Goal: Task Accomplishment & Management: Use online tool/utility

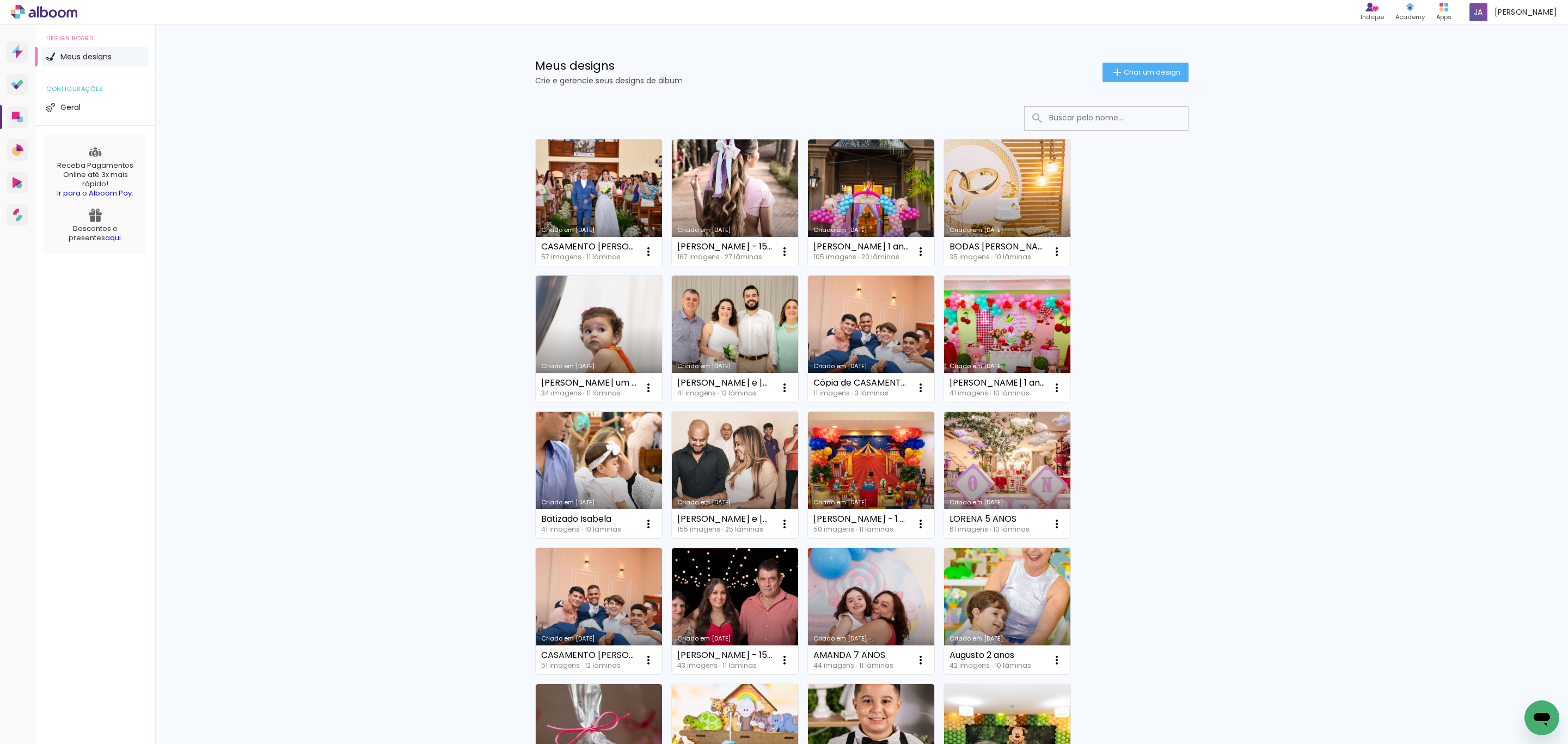
click at [604, 156] on link "Criado em [DATE]" at bounding box center [599, 203] width 127 height 127
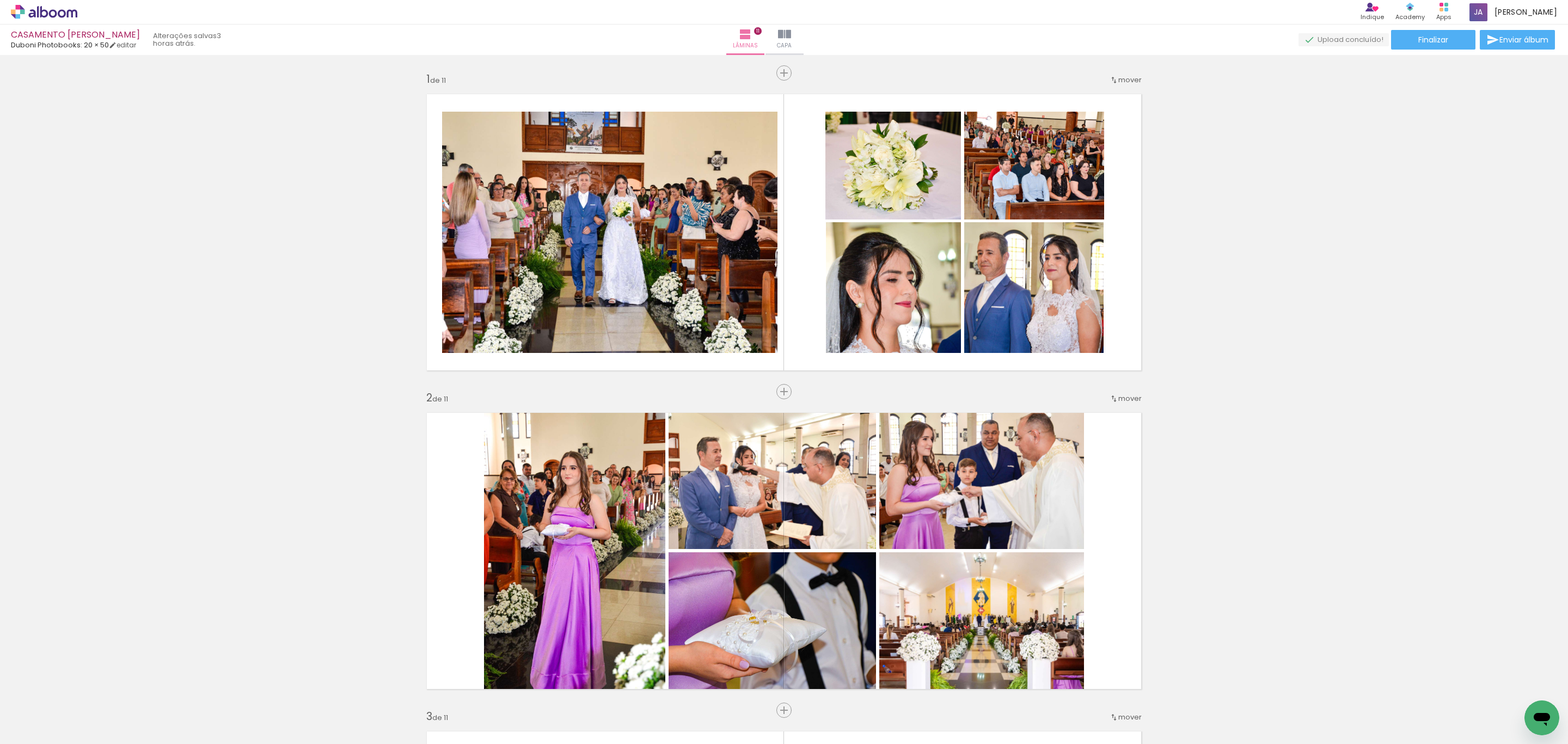
drag, startPoint x: 421, startPoint y: 95, endPoint x: 1136, endPoint y: 368, distance: 765.3
click at [0, 0] on div "1314x502 imagens : 0 0 / 15 segundas" at bounding box center [0, 0] width 0 height 0
click at [0, 0] on icon at bounding box center [0, 0] width 0 height 0
click at [0, 0] on img at bounding box center [0, 0] width 0 height 0
click at [49, 735] on span "Adicionar Fotos" at bounding box center [39, 729] width 33 height 12
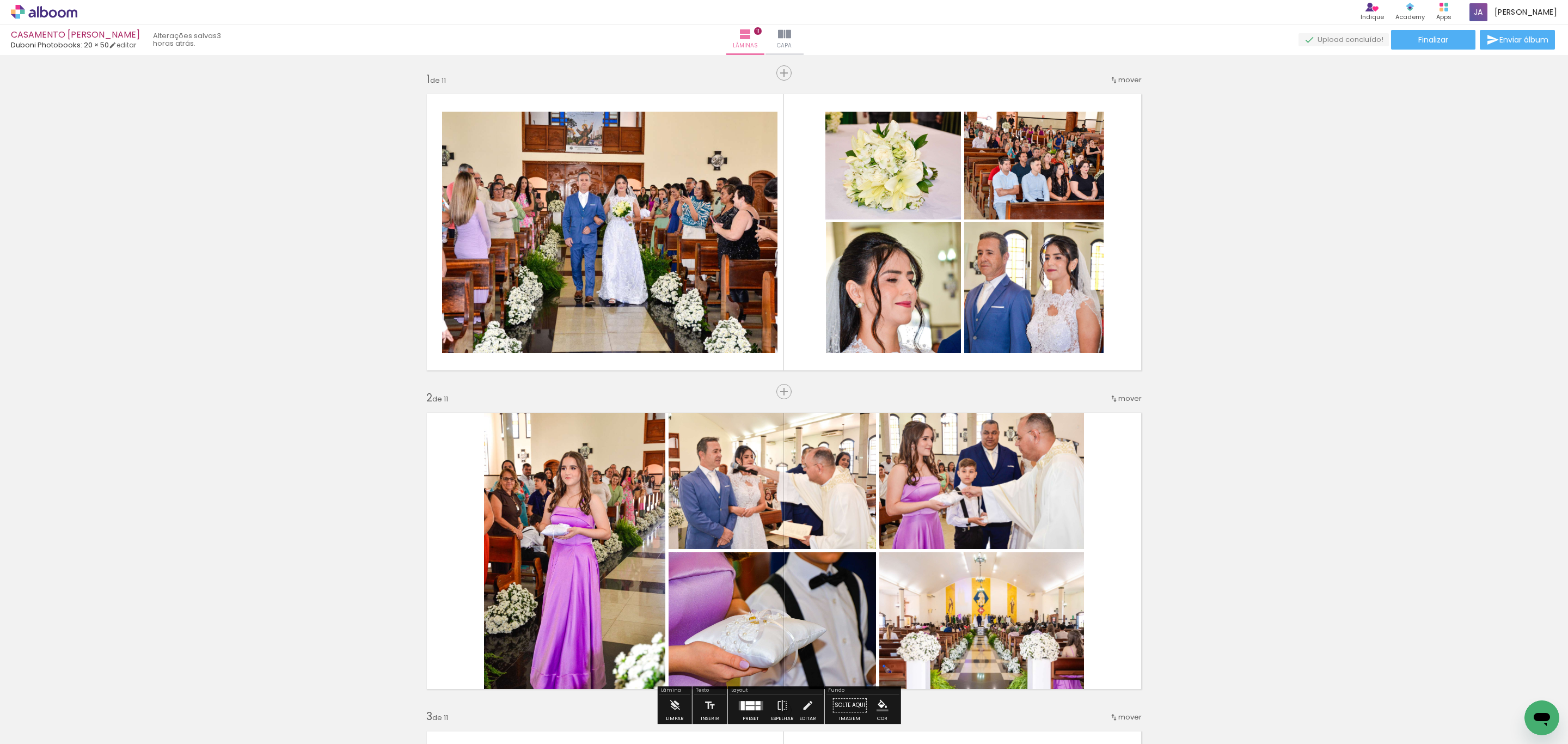
click at [0, 0] on input "file" at bounding box center [0, 0] width 0 height 0
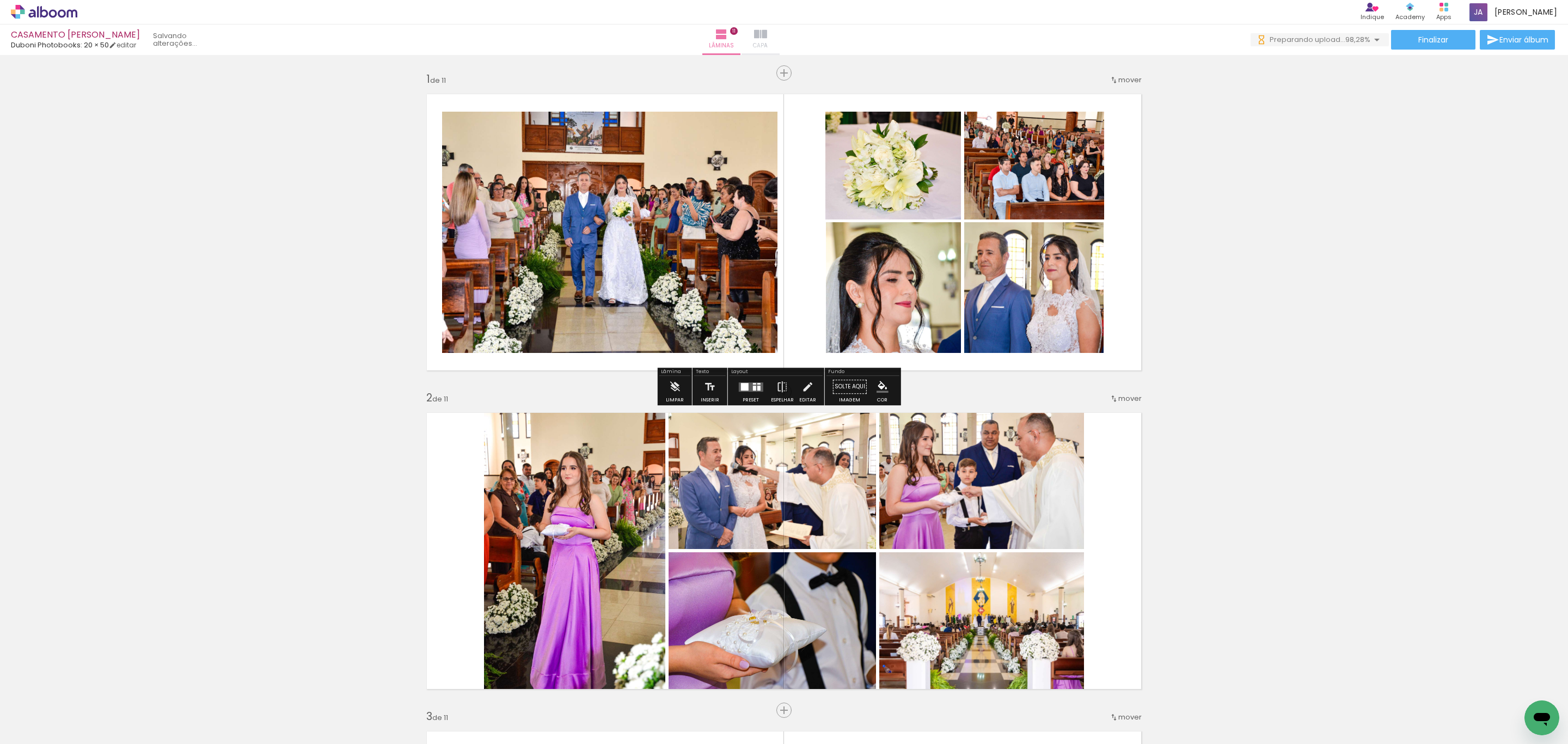
click at [768, 47] on span "Capa" at bounding box center [760, 46] width 15 height 10
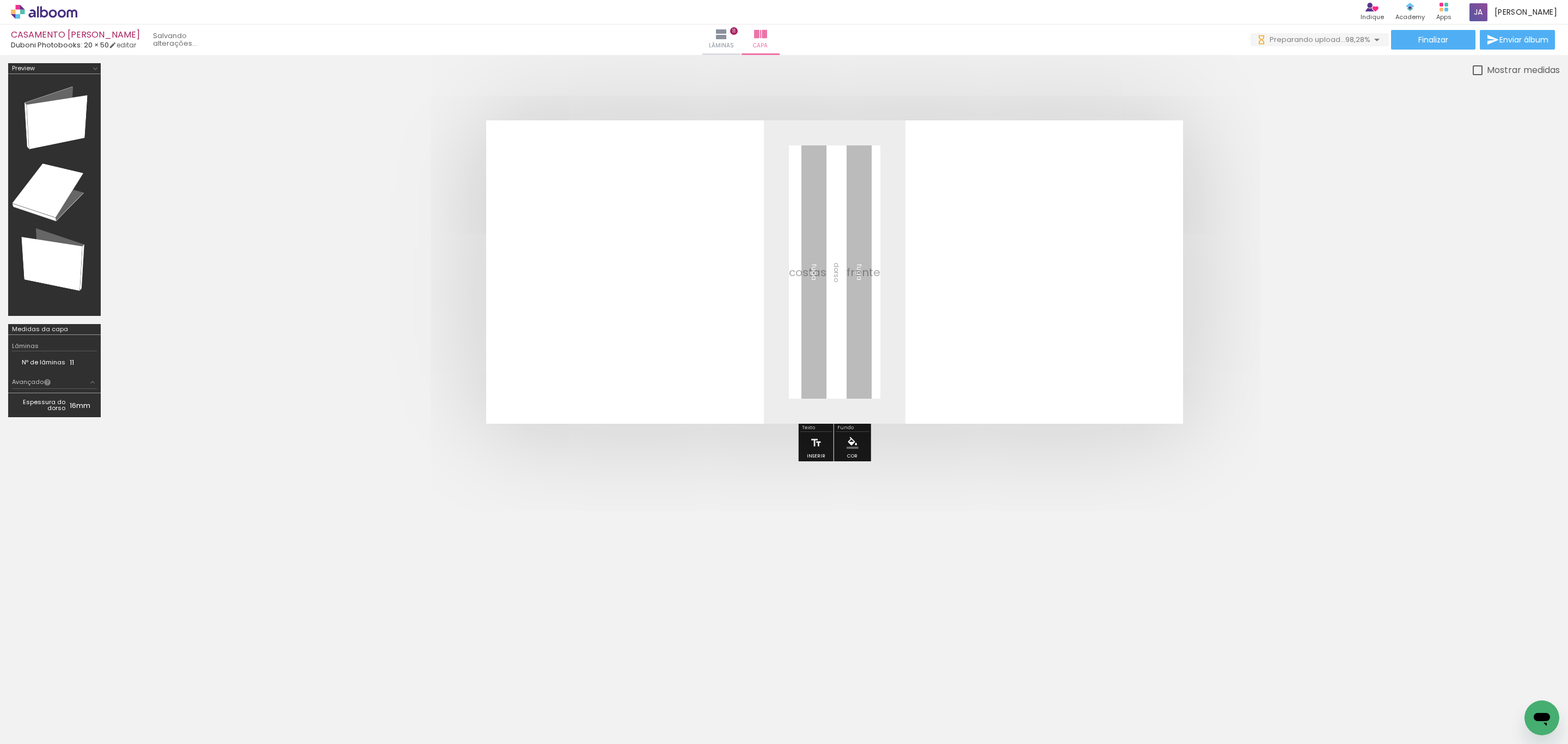
scroll to position [0, 2061]
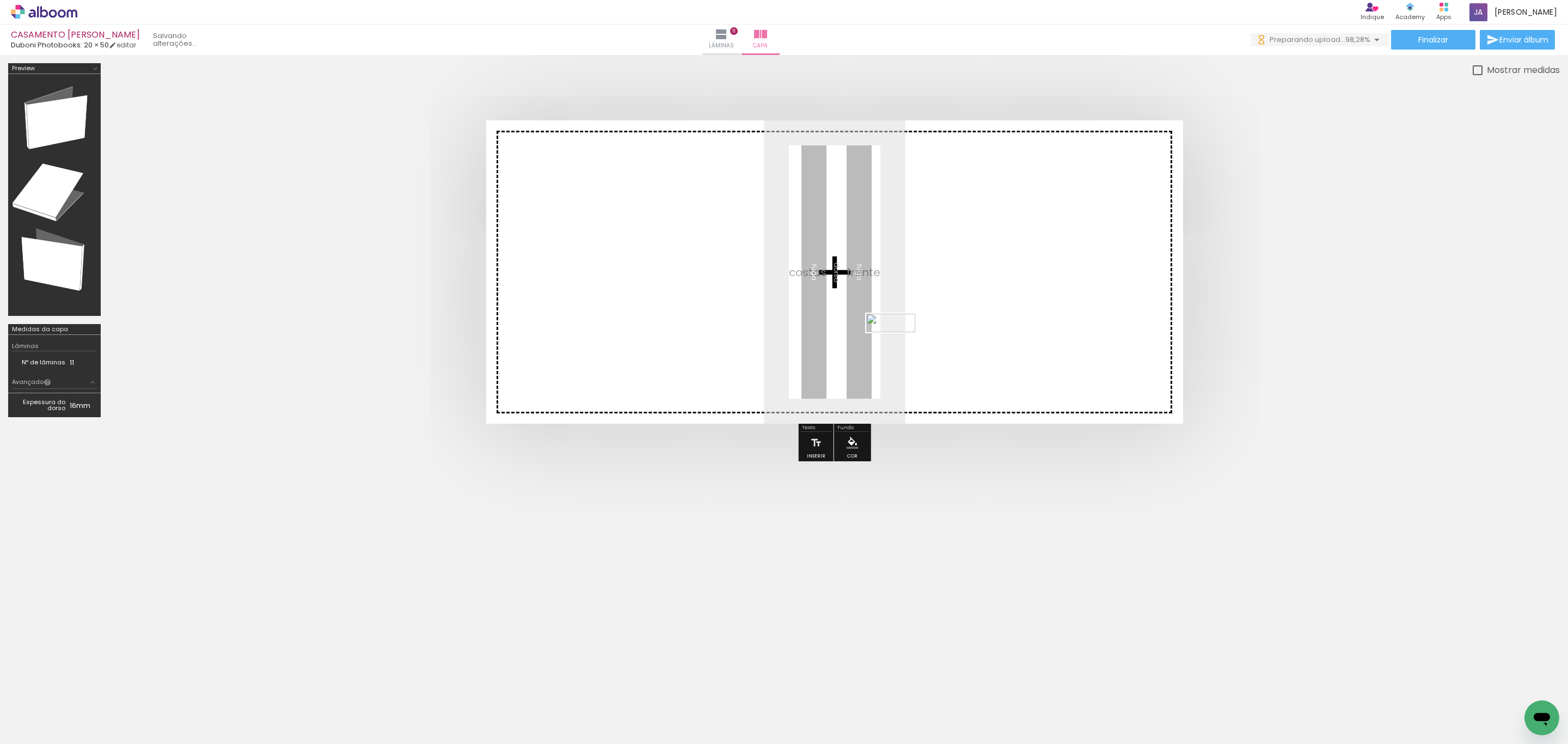
drag, startPoint x: 1516, startPoint y: 709, endPoint x: 899, endPoint y: 346, distance: 715.9
click at [899, 346] on quentale-workspace at bounding box center [784, 372] width 1568 height 744
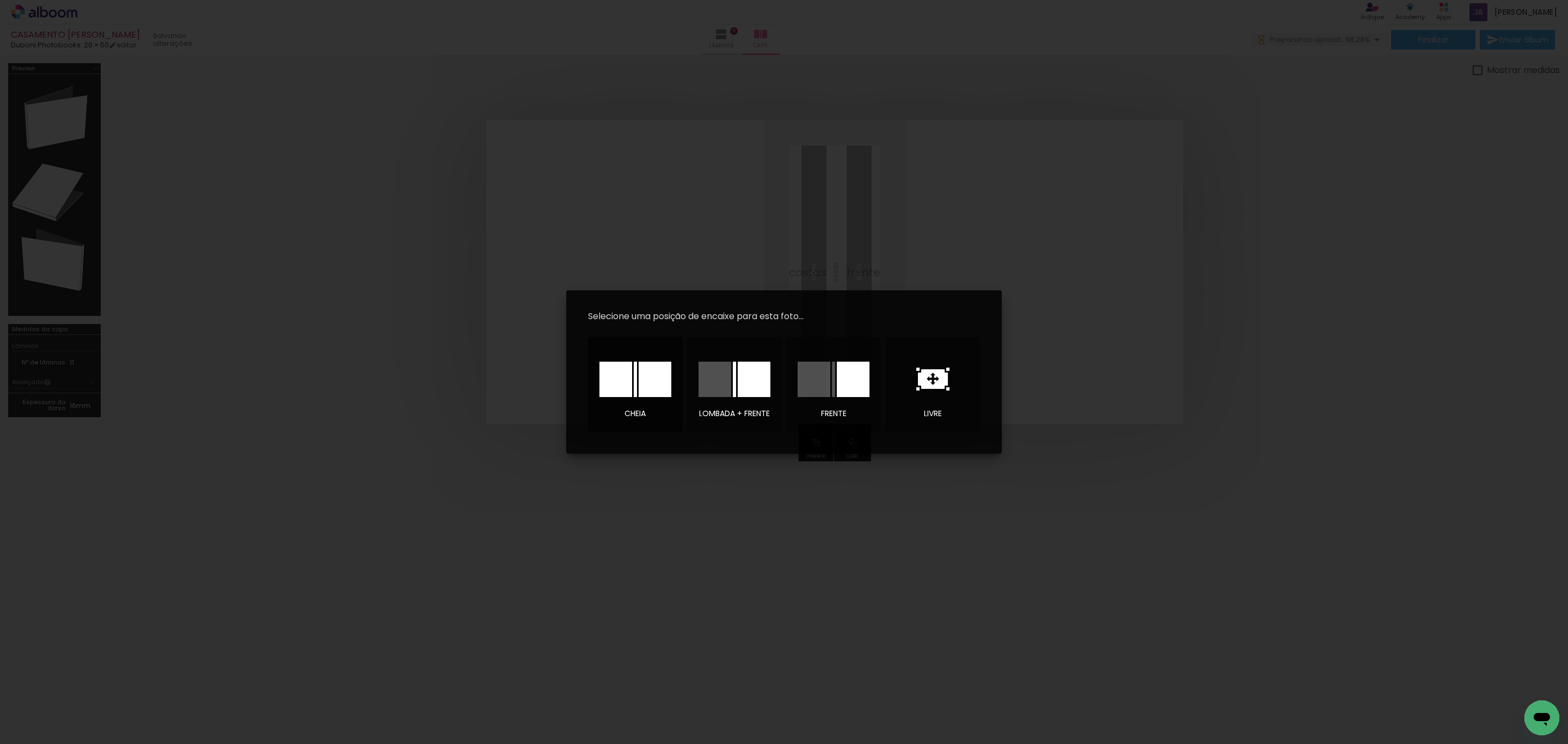
click at [647, 390] on div at bounding box center [655, 379] width 33 height 35
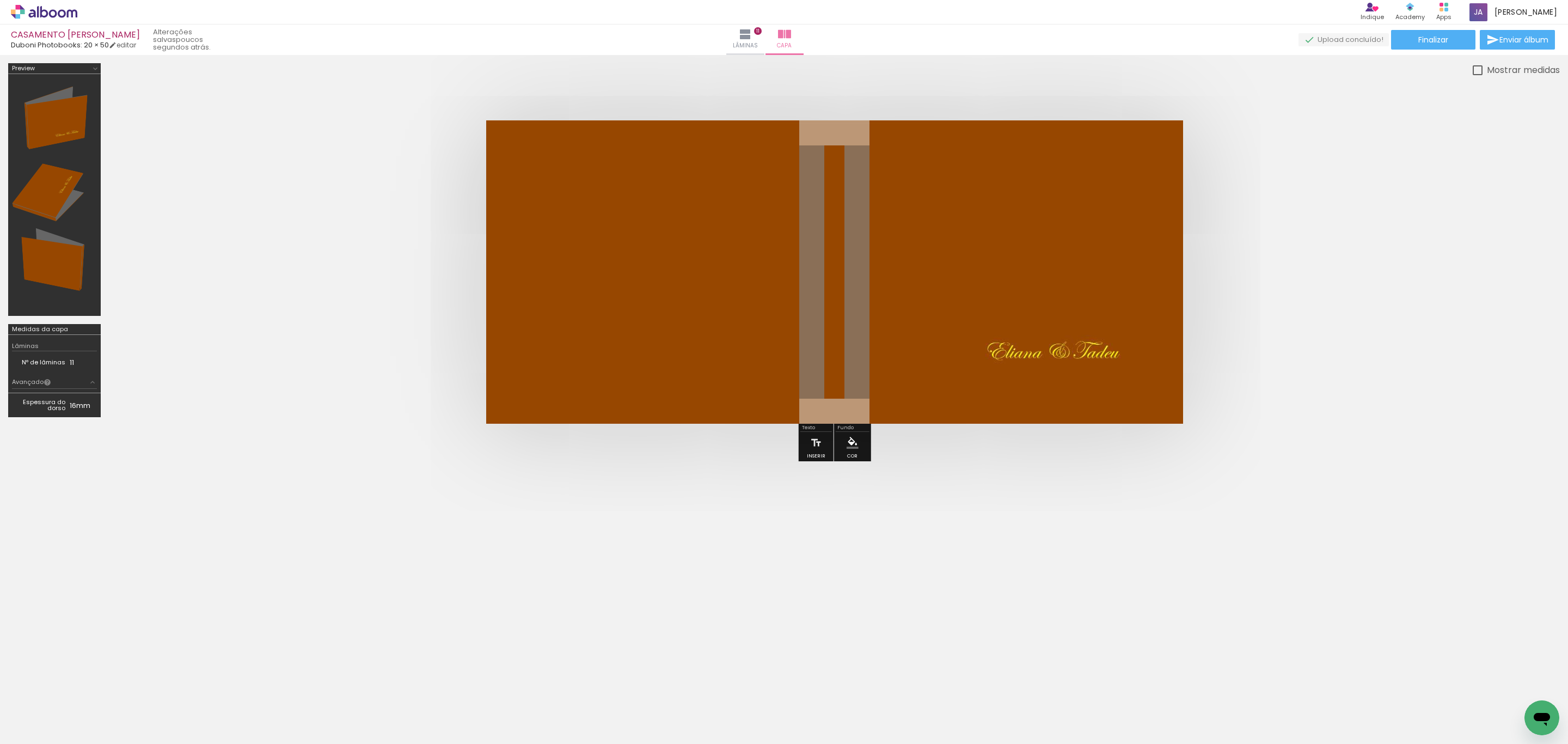
scroll to position [0, 2061]
click at [35, 720] on div "Biblioteca 58 fotos Todas as fotos Não utilizadas Adicionar Fotos" at bounding box center [33, 710] width 68 height 54
click at [33, 723] on span "Adicionar Fotos" at bounding box center [39, 729] width 33 height 12
click at [0, 0] on input "file" at bounding box center [0, 0] width 0 height 0
click at [23, 725] on iron-icon at bounding box center [15, 729] width 13 height 13
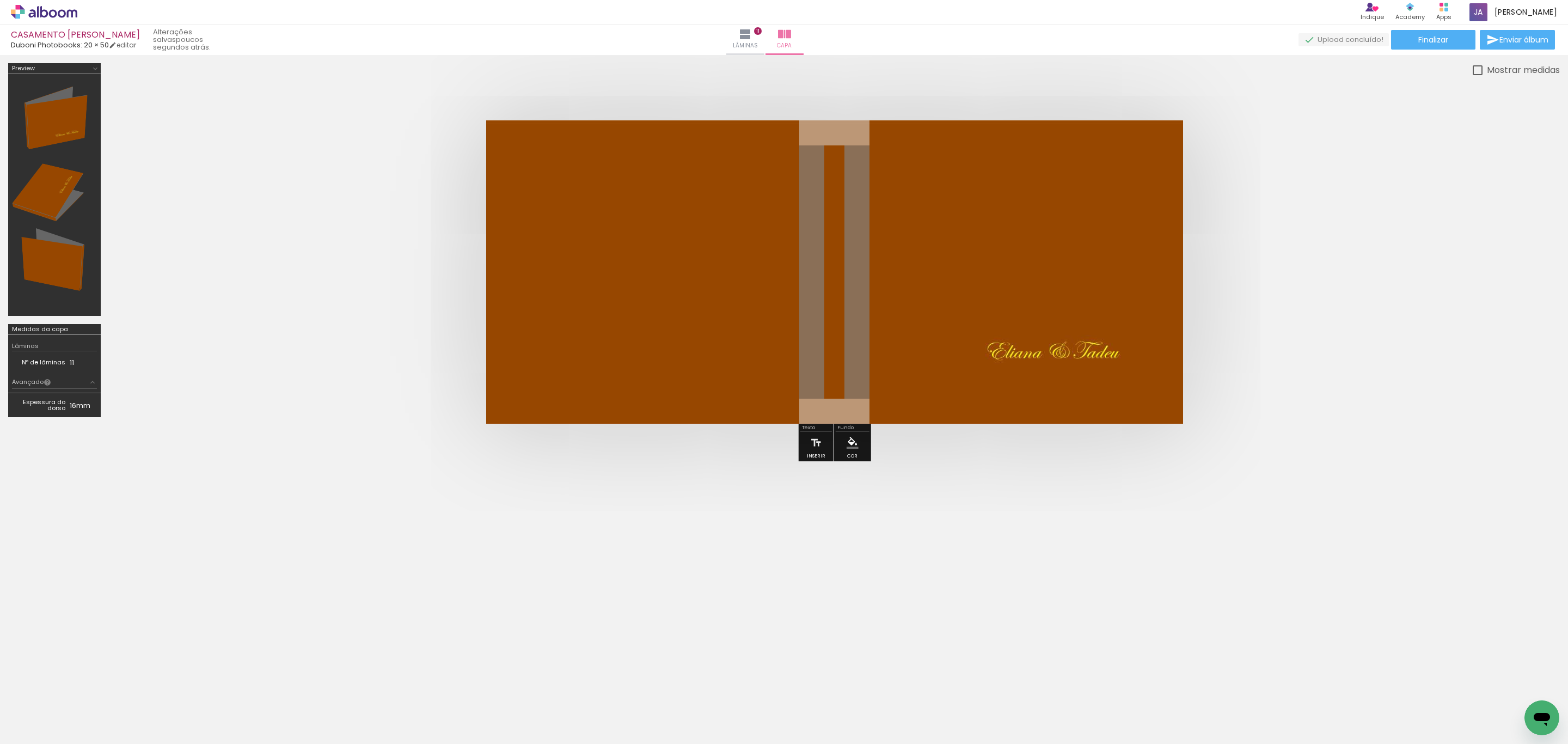
click at [0, 0] on input "file" at bounding box center [0, 0] width 0 height 0
click at [1418, 40] on span "Finalizar" at bounding box center [1433, 40] width 30 height 8
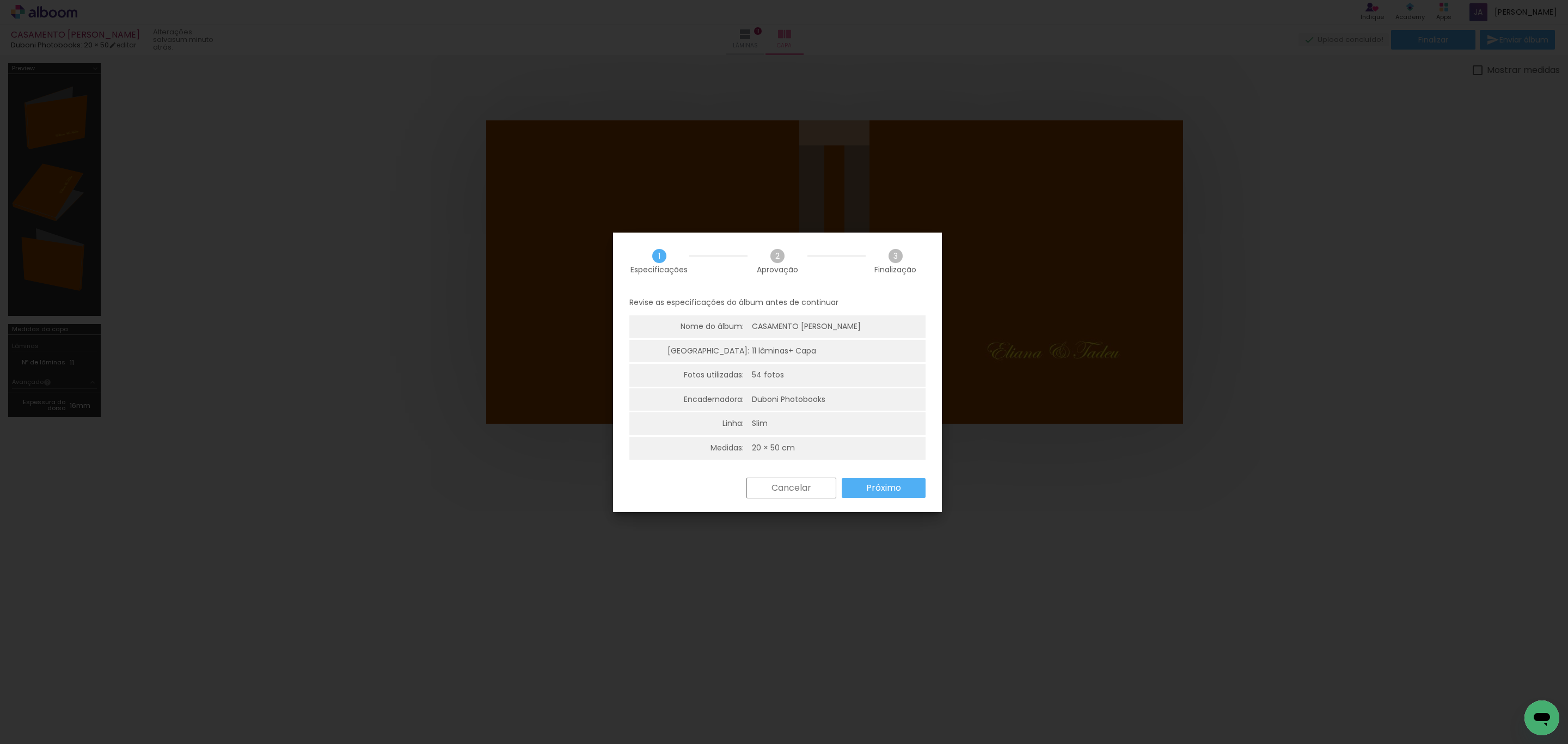
click at [0, 0] on slot "Próximo" at bounding box center [0, 0] width 0 height 0
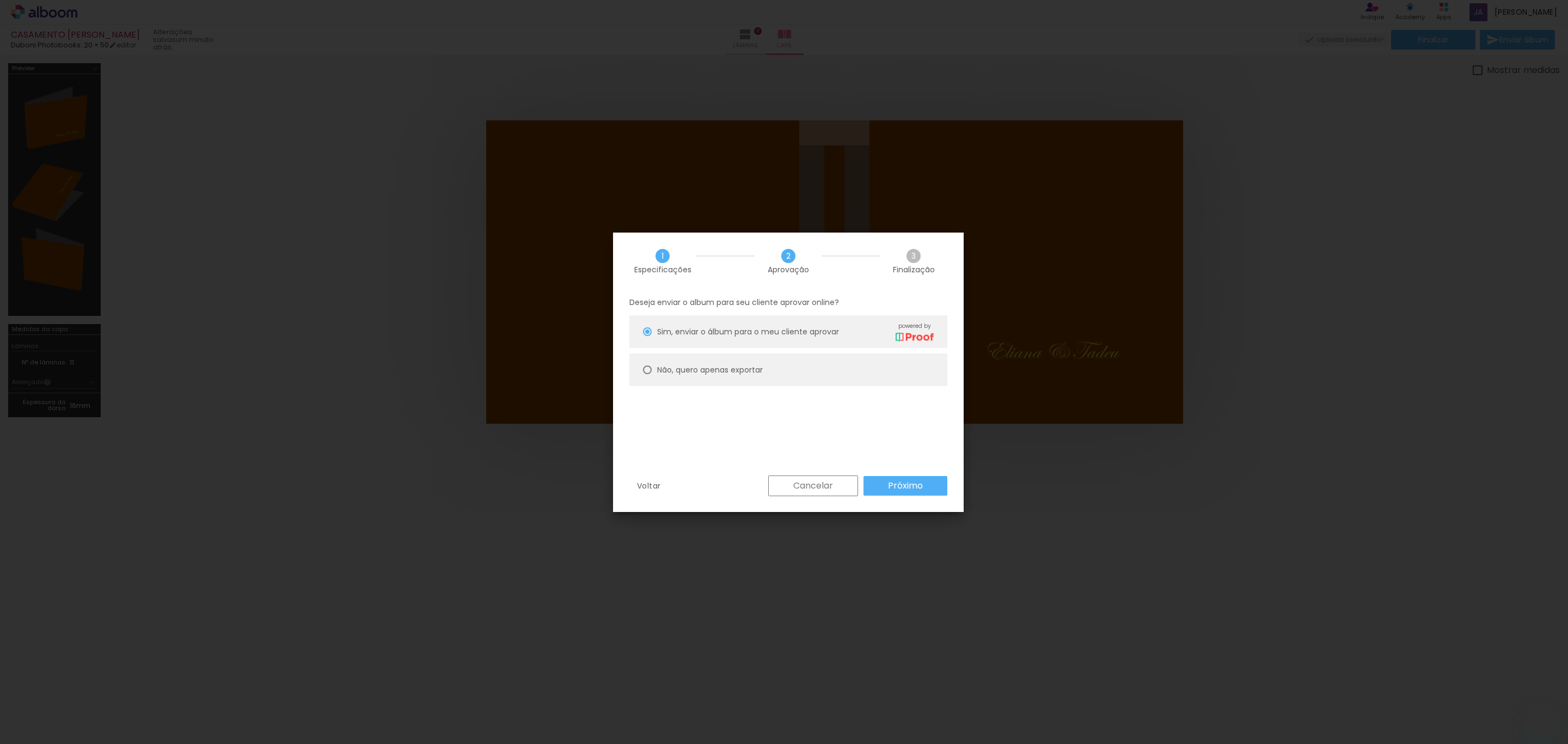
click at [875, 485] on paper-button "Próximo" at bounding box center [906, 486] width 84 height 19
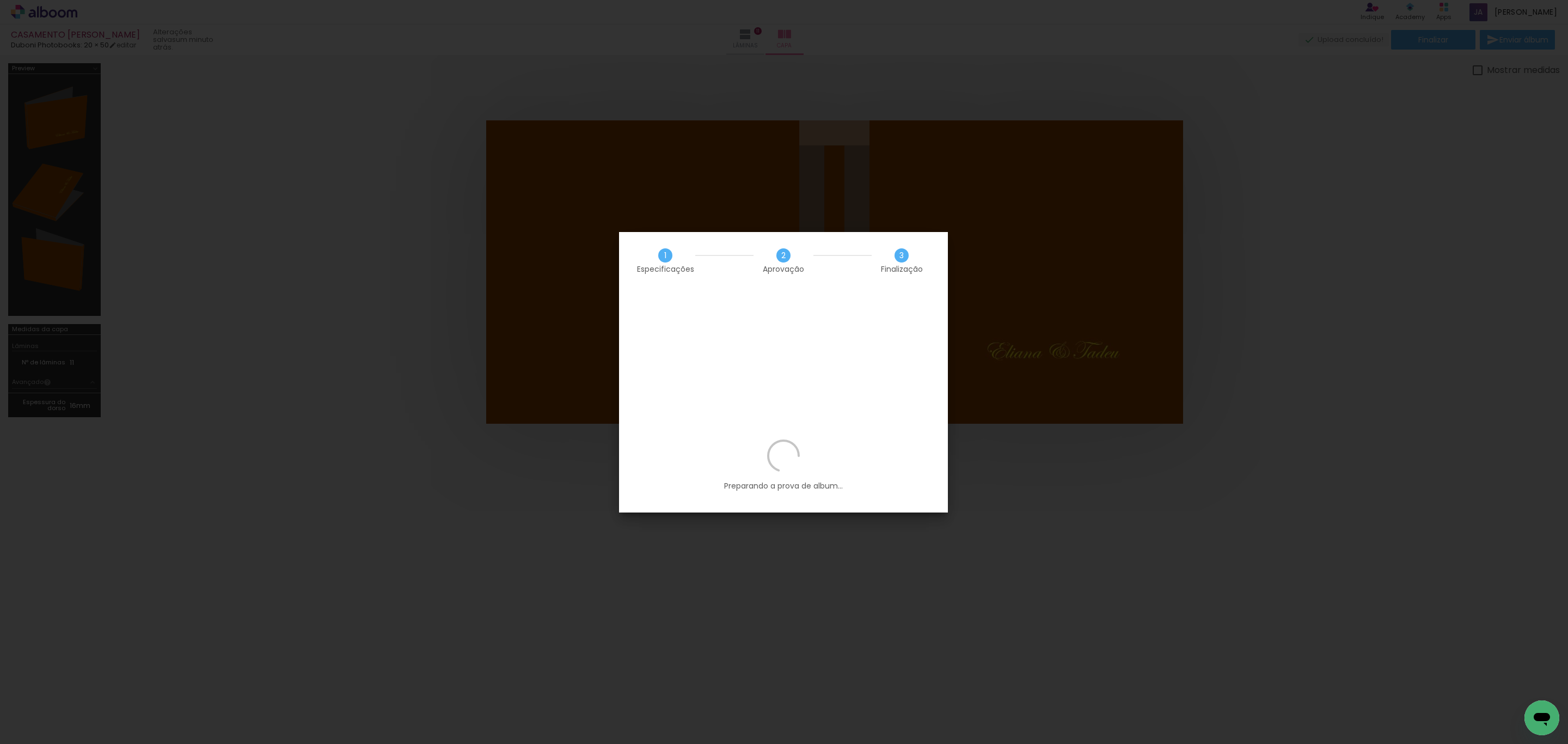
scroll to position [0, 2061]
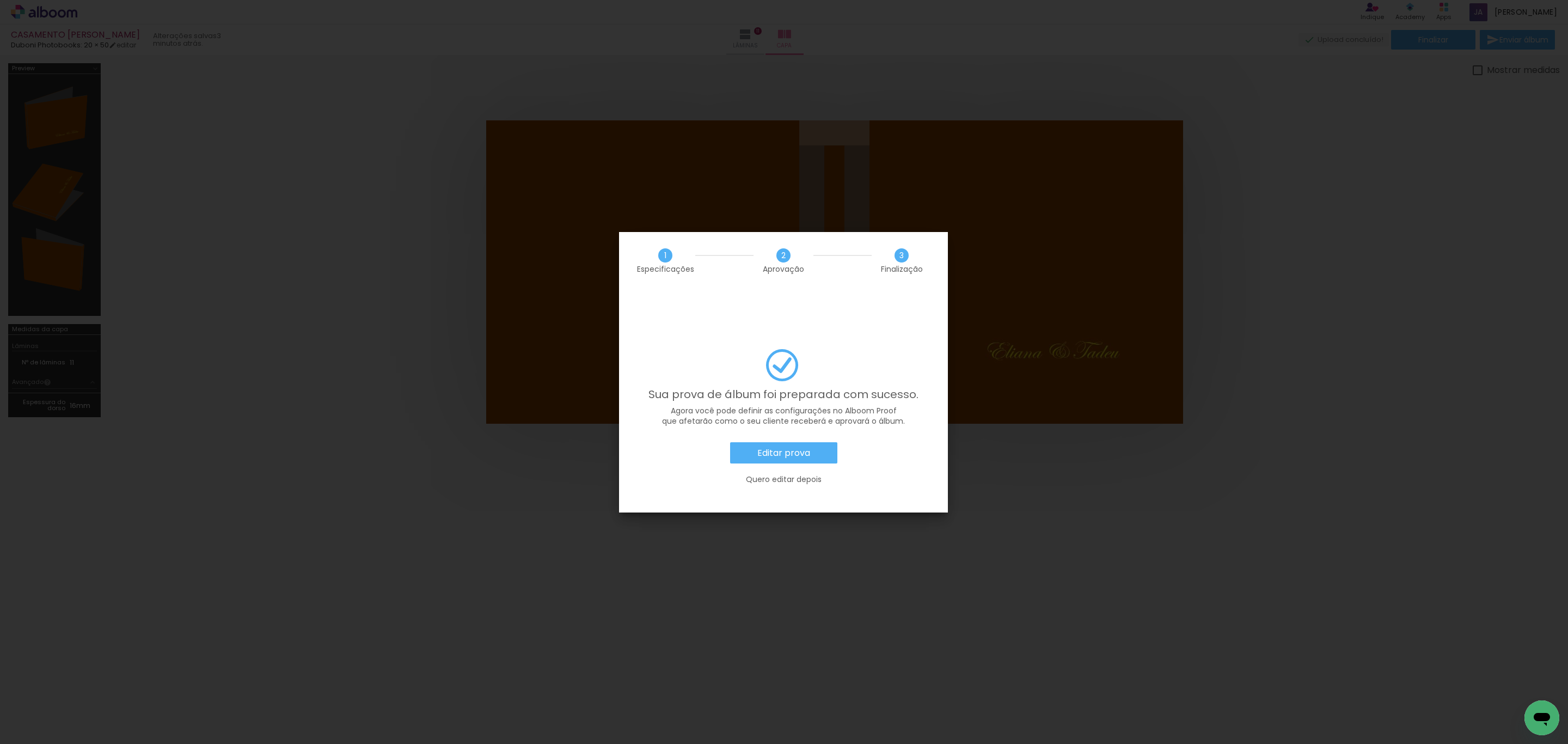
click at [0, 0] on slot "Editar prova" at bounding box center [0, 0] width 0 height 0
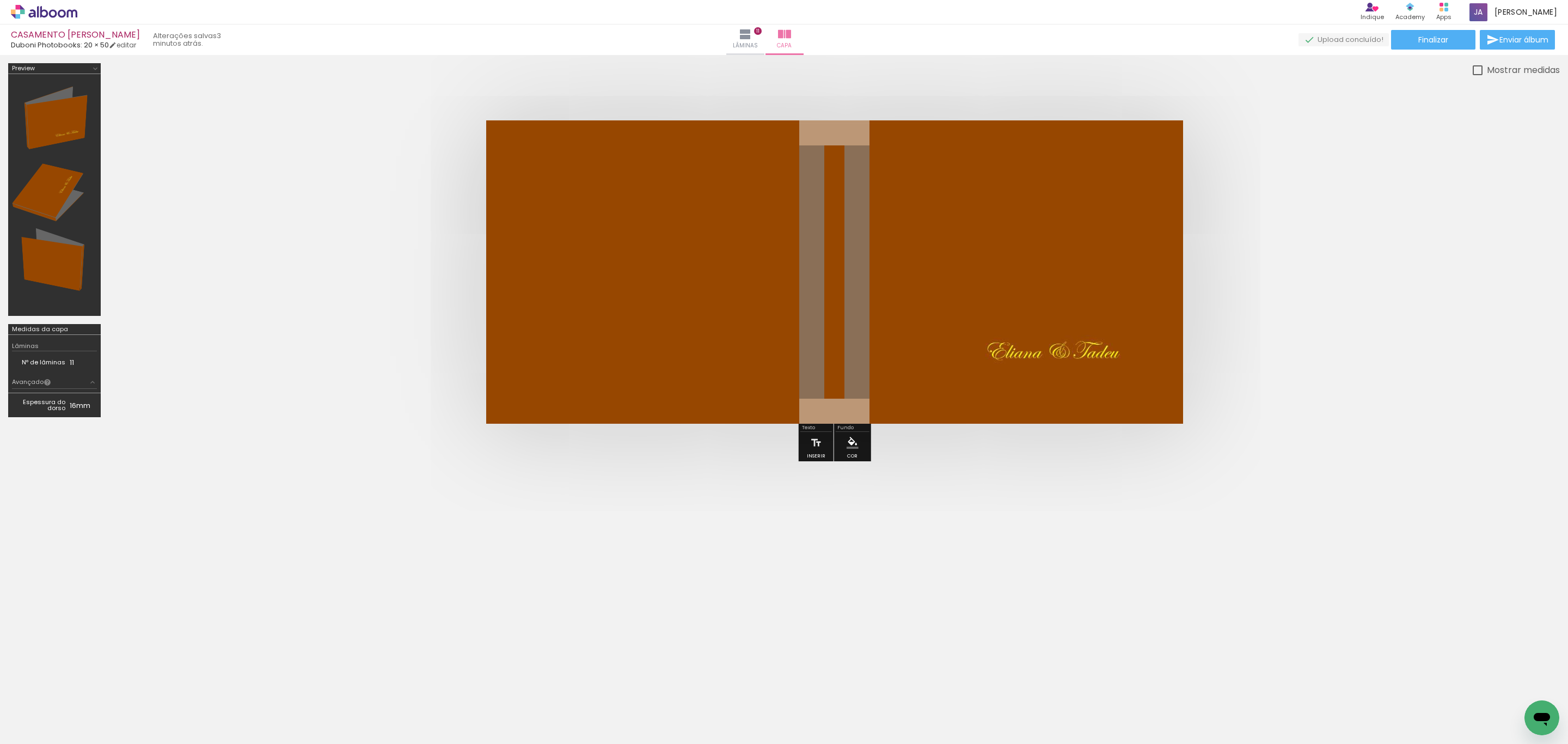
scroll to position [0, 2061]
click at [1412, 37] on paper-button "Finalizar" at bounding box center [1433, 40] width 85 height 19
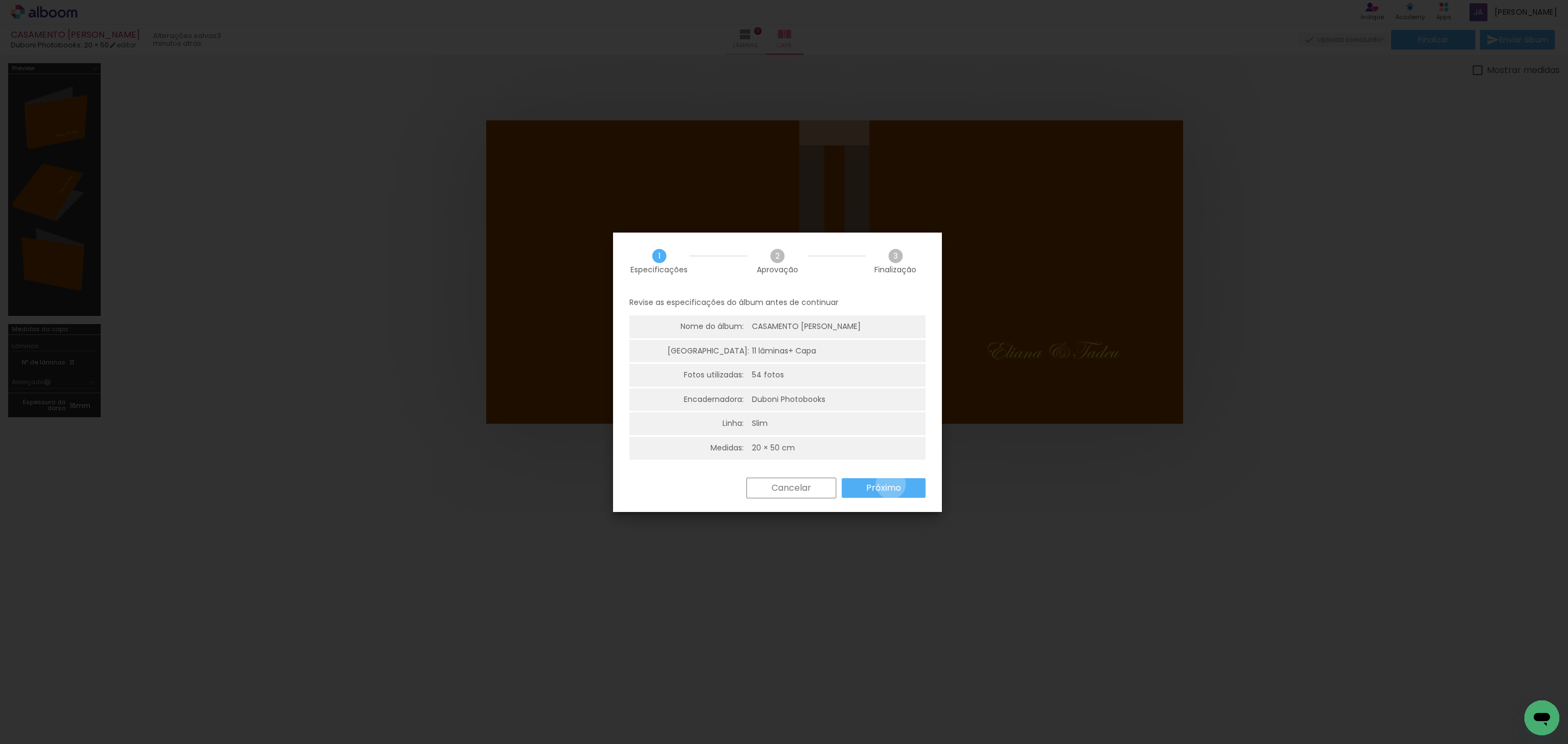
click at [0, 0] on slot "Próximo" at bounding box center [0, 0] width 0 height 0
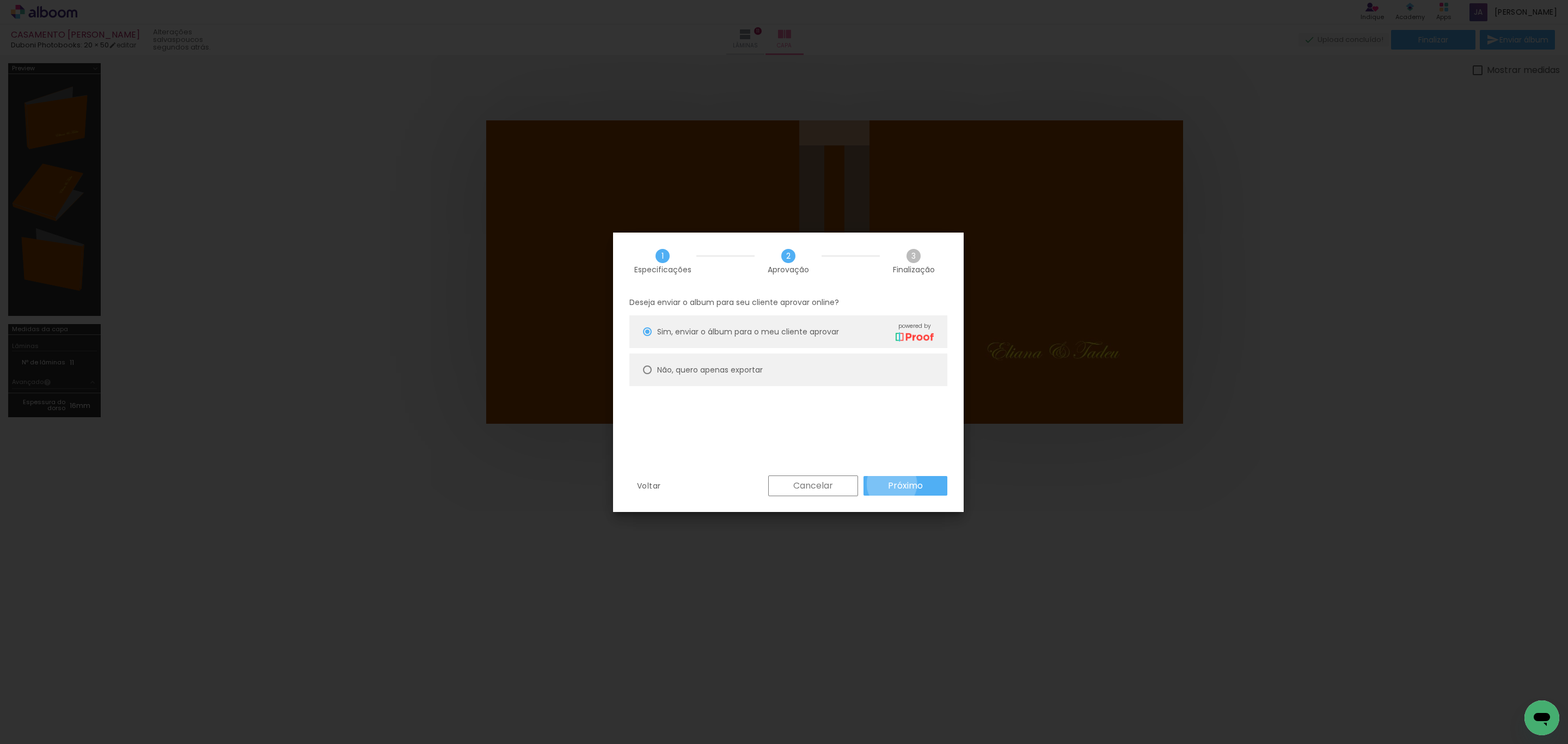
click at [0, 0] on slot "Próximo" at bounding box center [0, 0] width 0 height 0
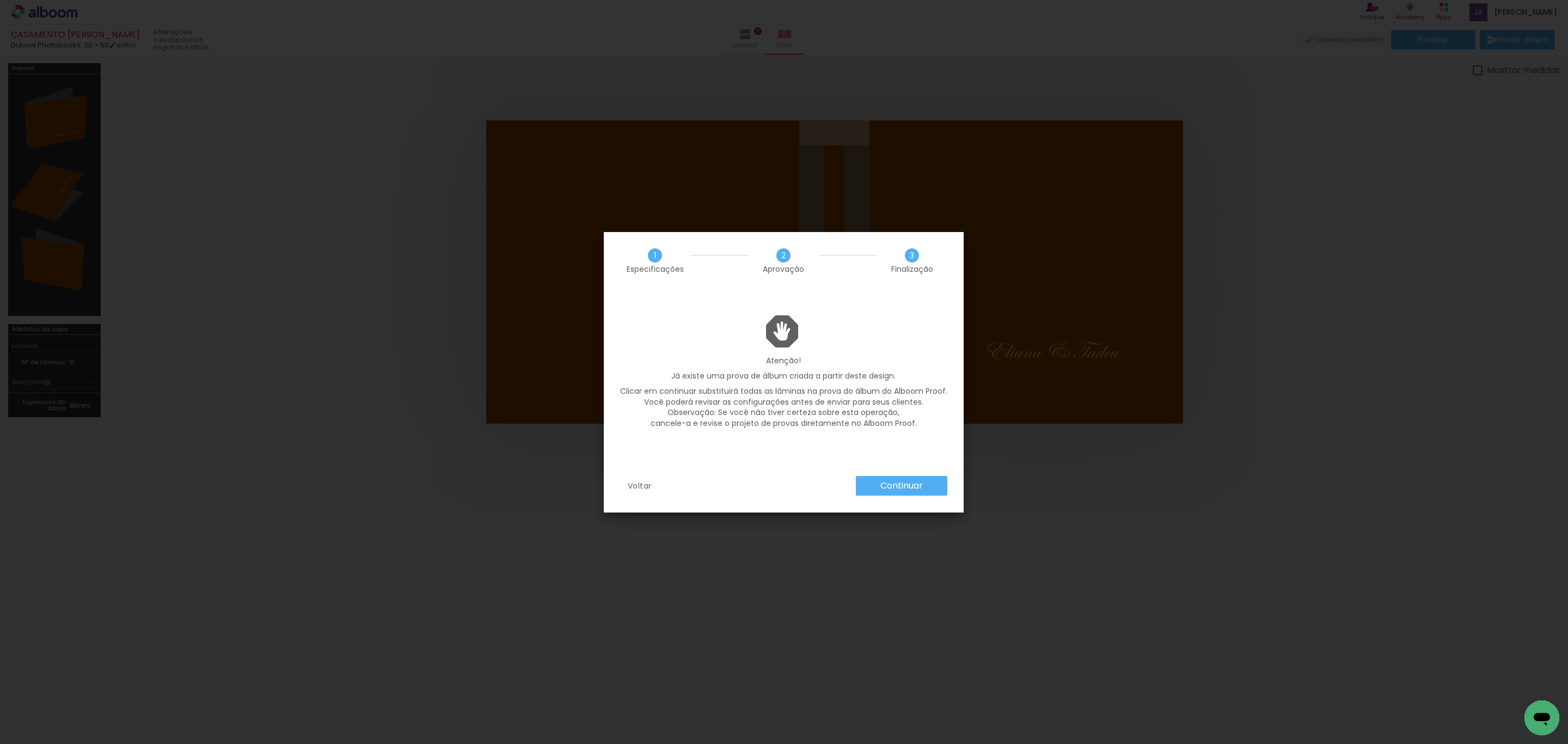
click at [0, 0] on slot "Continuar" at bounding box center [0, 0] width 0 height 0
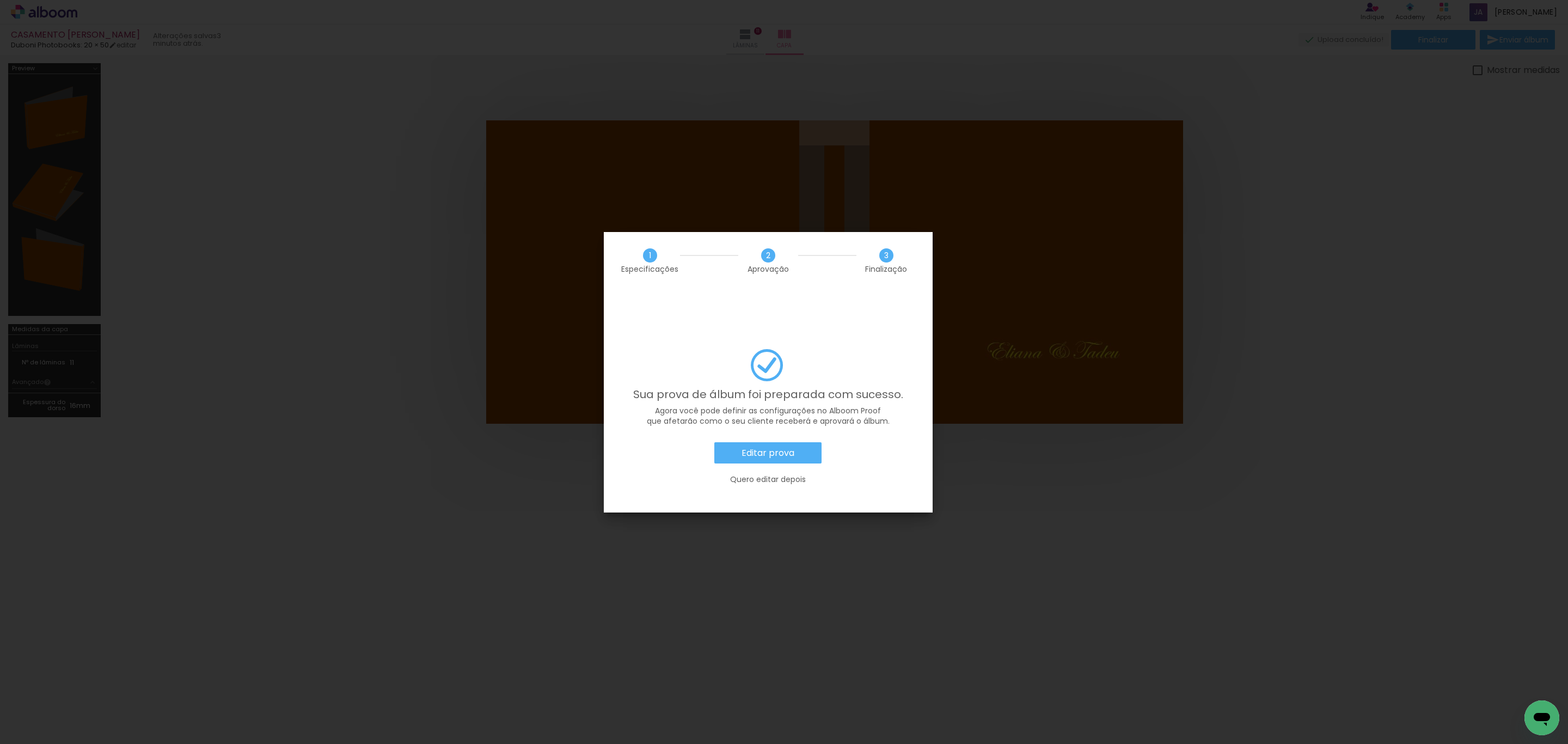
scroll to position [0, 2061]
click at [0, 0] on slot "Editar prova" at bounding box center [0, 0] width 0 height 0
